Goal: Information Seeking & Learning: Learn about a topic

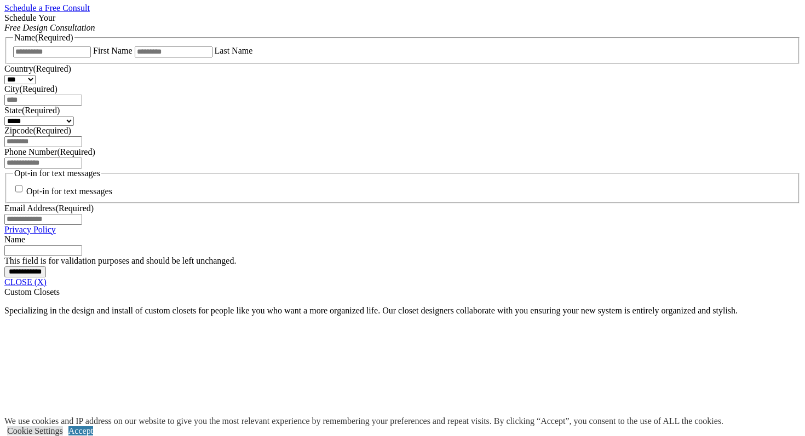
scroll to position [734, 0]
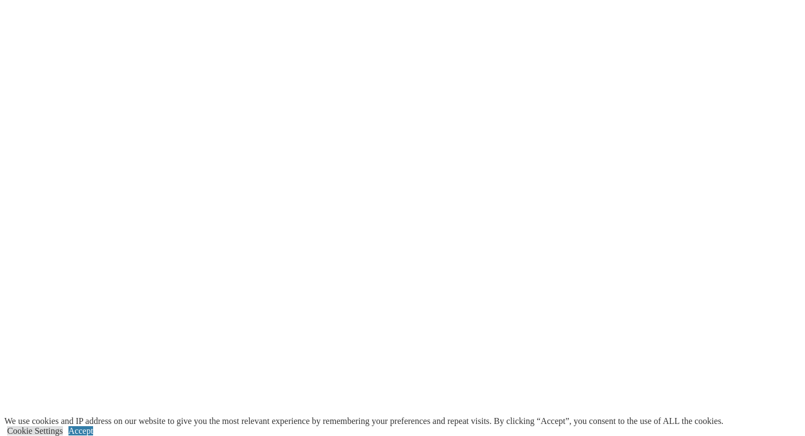
scroll to position [2533, 0]
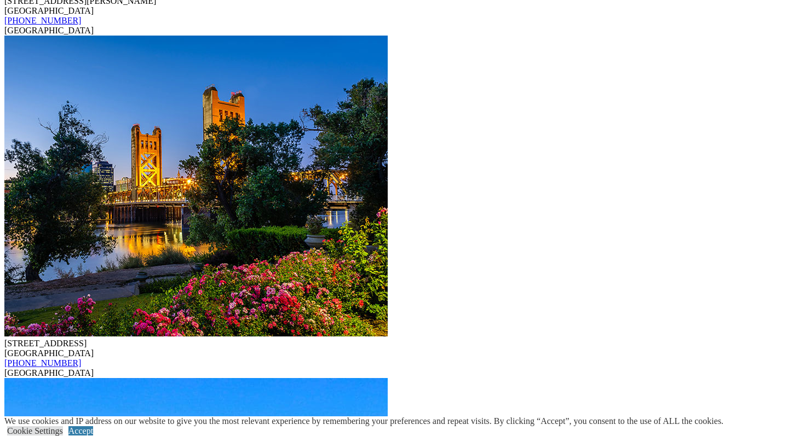
scroll to position [3054, 0]
